Goal: Find contact information: Find contact information

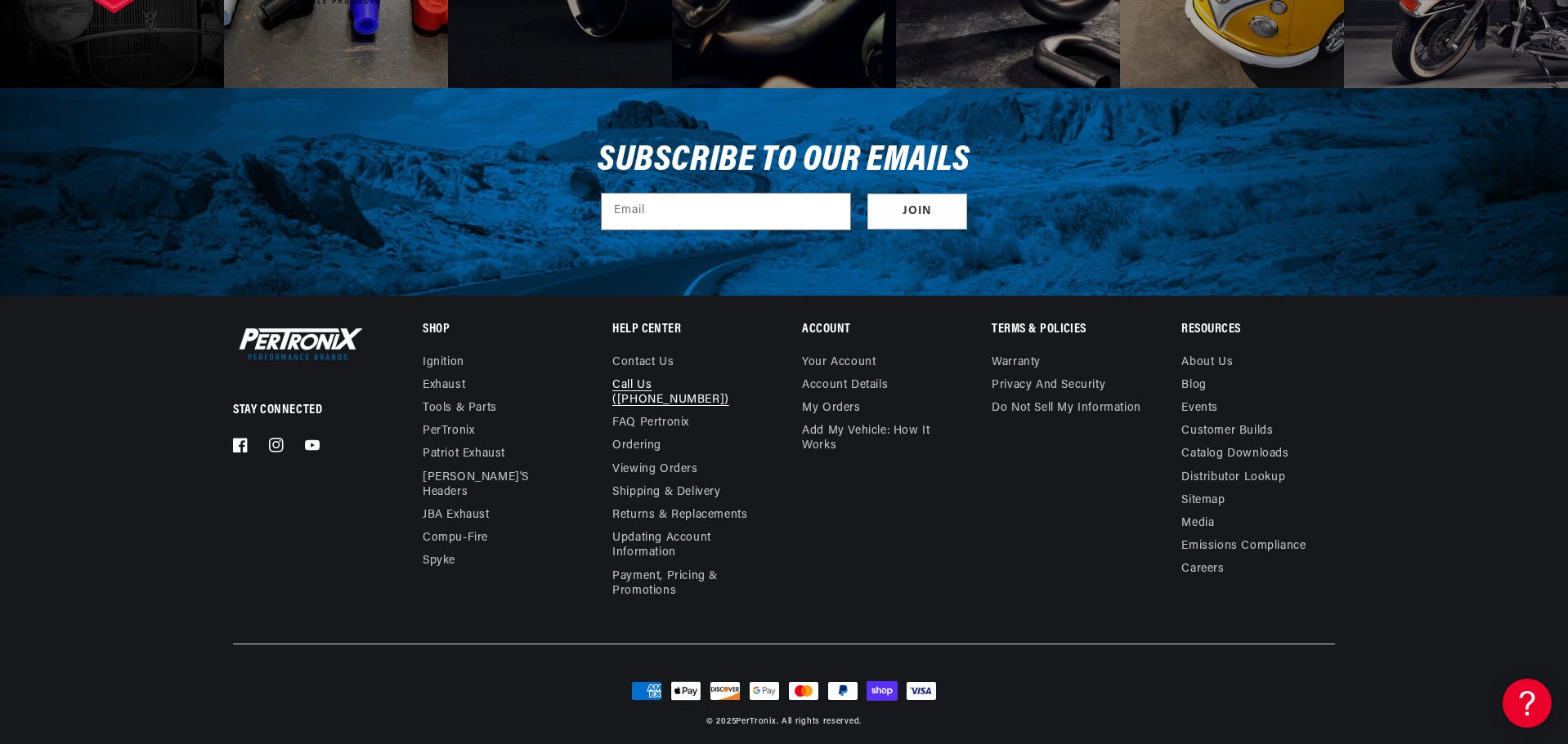
drag, startPoint x: 747, startPoint y: 379, endPoint x: 655, endPoint y: 384, distance: 92.1
click at [655, 384] on li "Call Us ([PHONE_NUMBER])" at bounding box center [682, 393] width 140 height 38
copy link "(913-808-2376)"
click at [637, 361] on link "Contact us" at bounding box center [643, 365] width 62 height 19
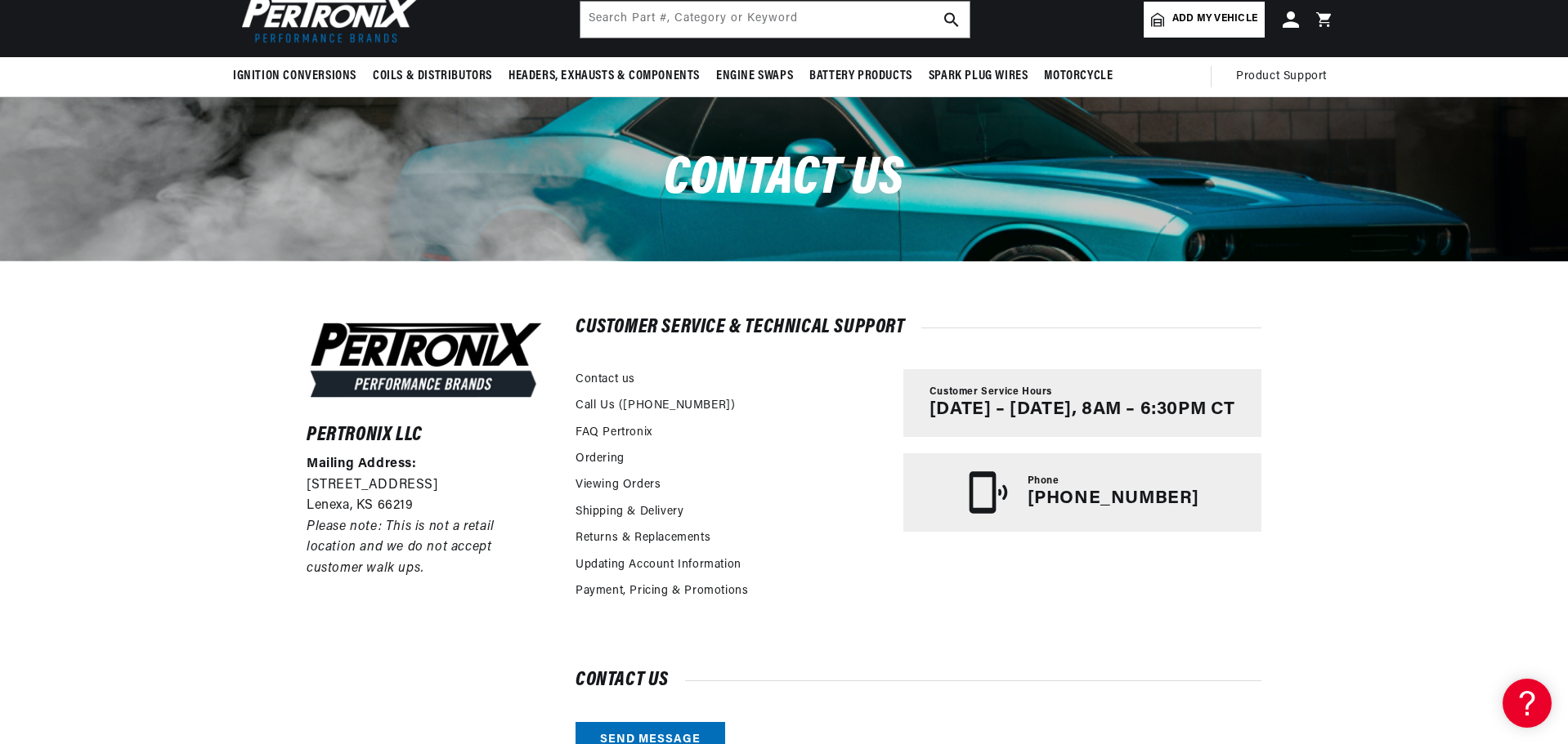
scroll to position [219, 0]
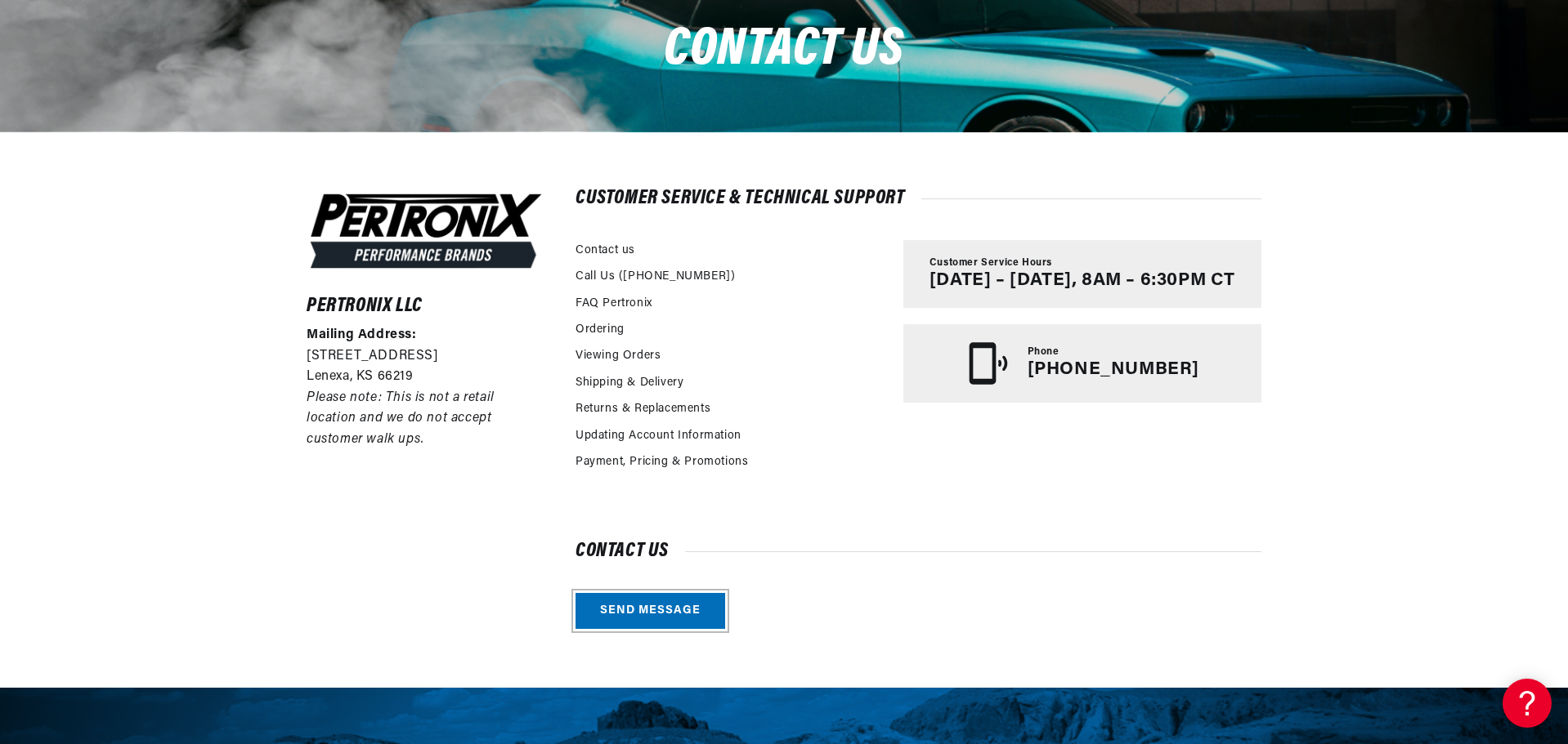
click at [657, 619] on link "Send message" at bounding box center [650, 611] width 150 height 37
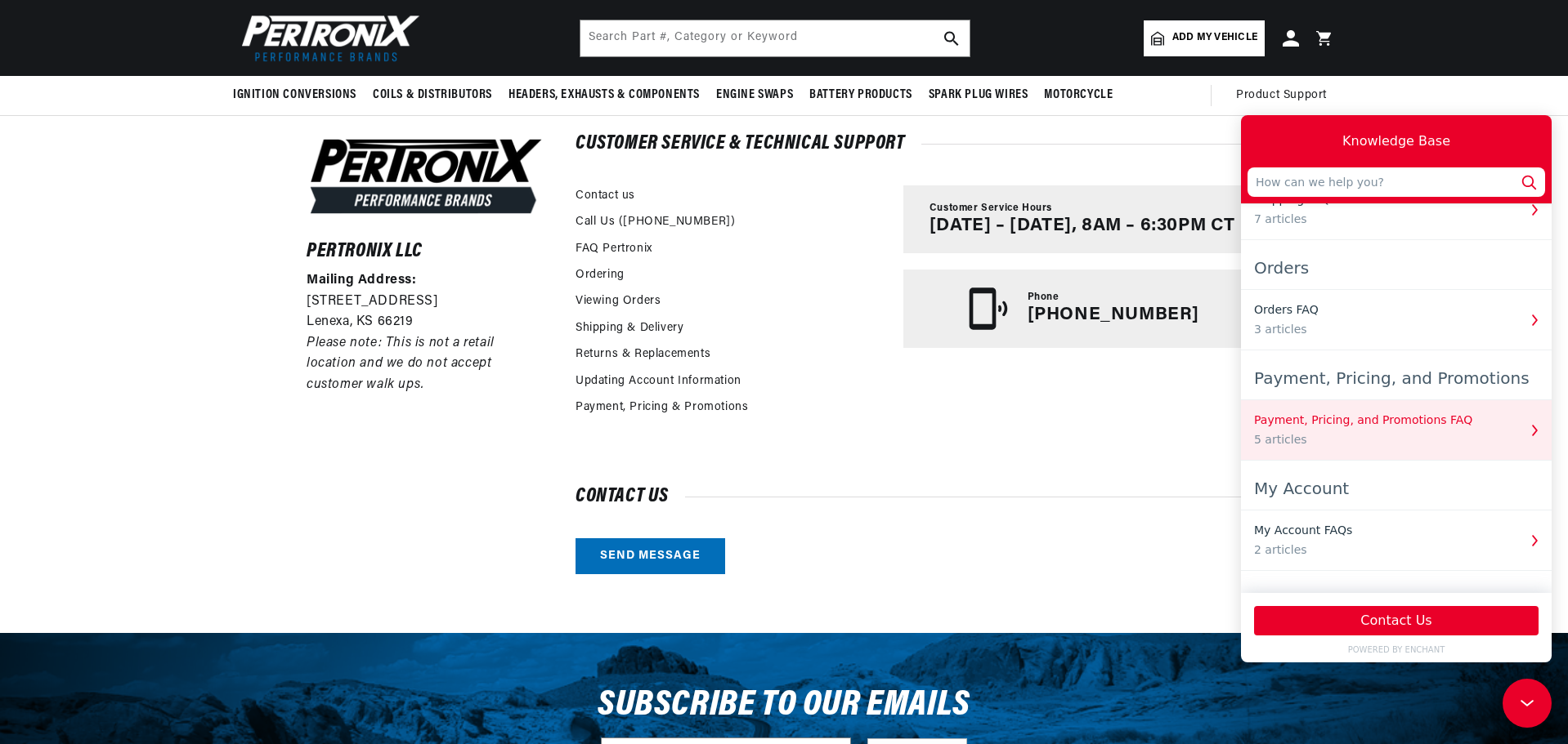
scroll to position [385, 0]
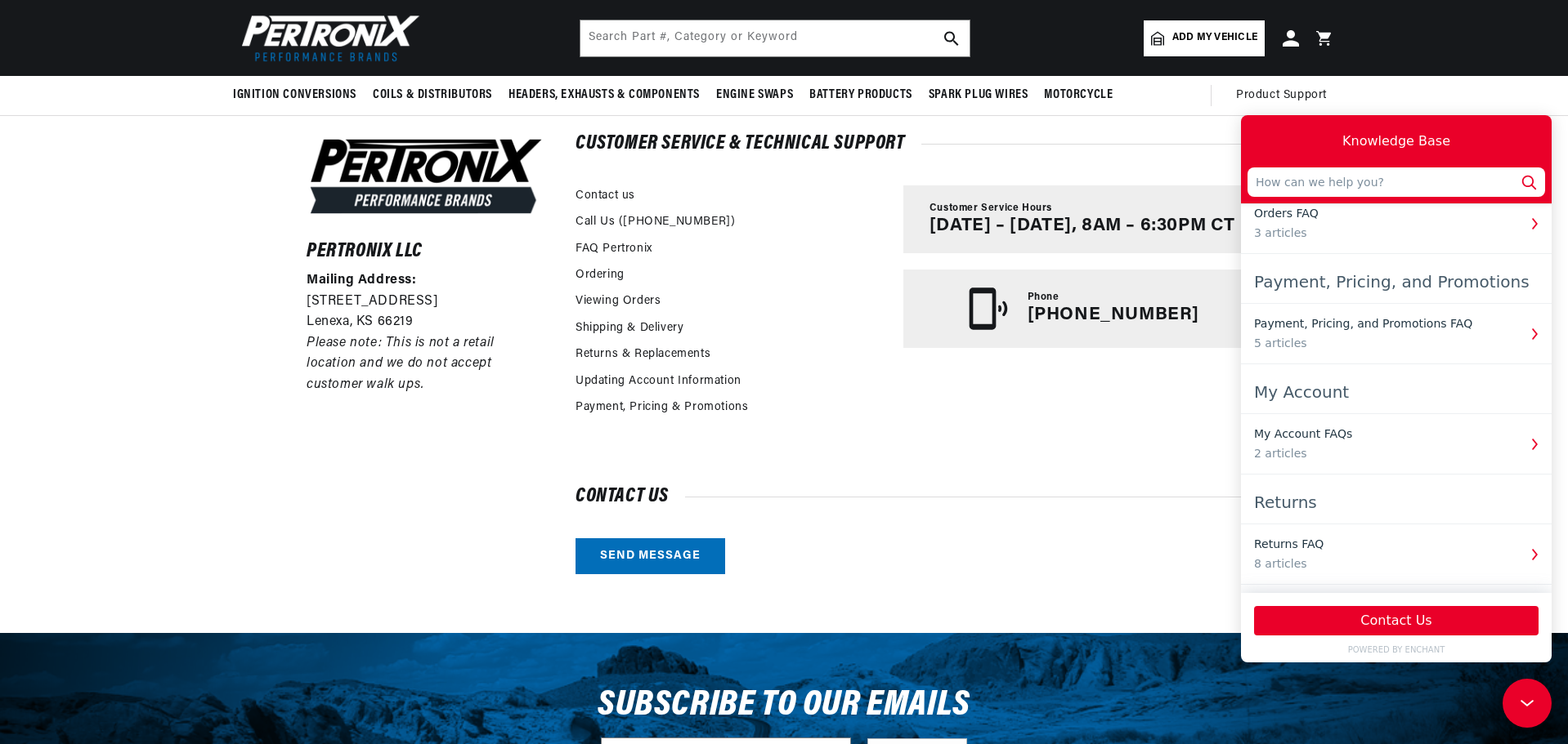
click at [1154, 459] on div "Customer Service & Technical Support Contact us Call Us (913-808-2376) FAQ Pert…" at bounding box center [918, 356] width 686 height 439
click at [1518, 708] on icon at bounding box center [1524, 700] width 25 height 122
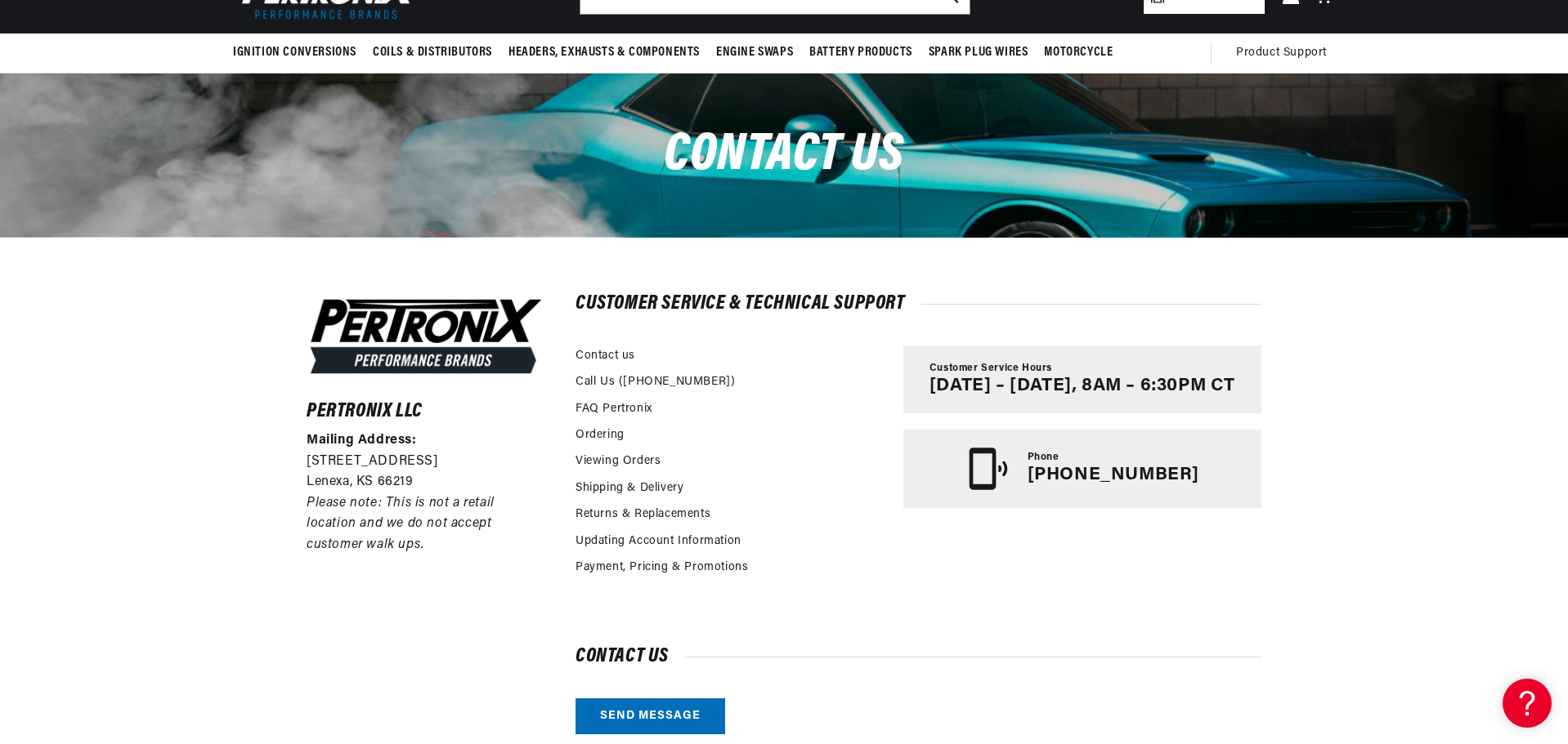
scroll to position [0, 0]
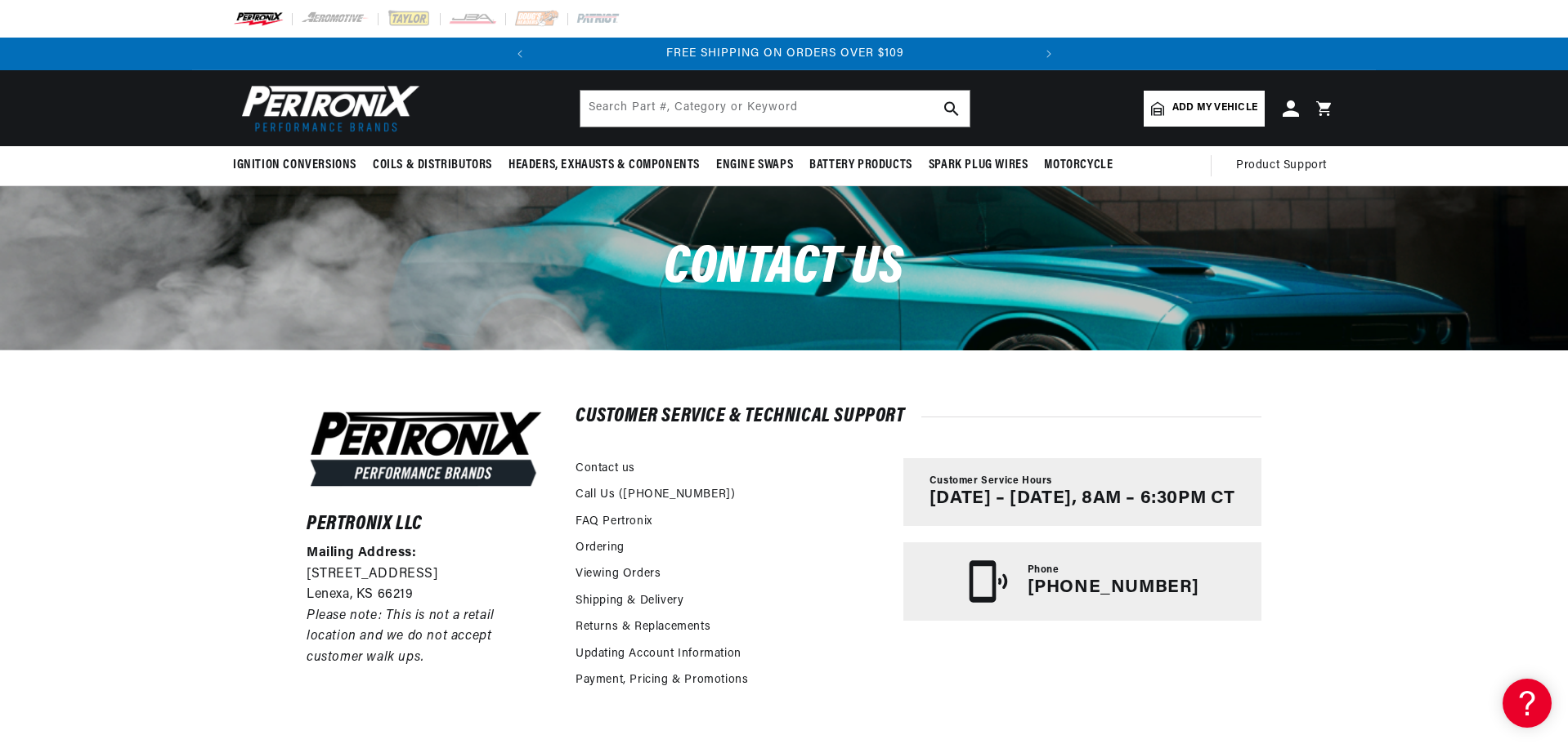
click at [294, 103] on img at bounding box center [326, 108] width 188 height 57
